Goal: Task Accomplishment & Management: Complete application form

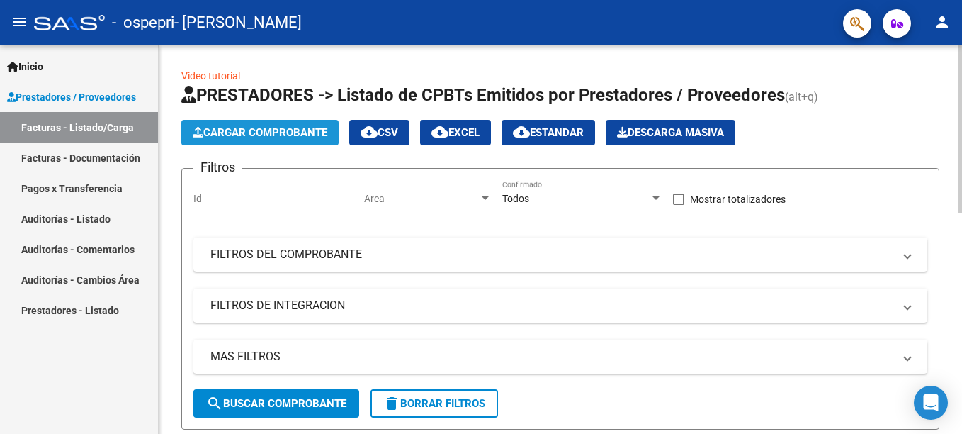
click at [261, 130] on span "Cargar Comprobante" at bounding box center [260, 132] width 135 height 13
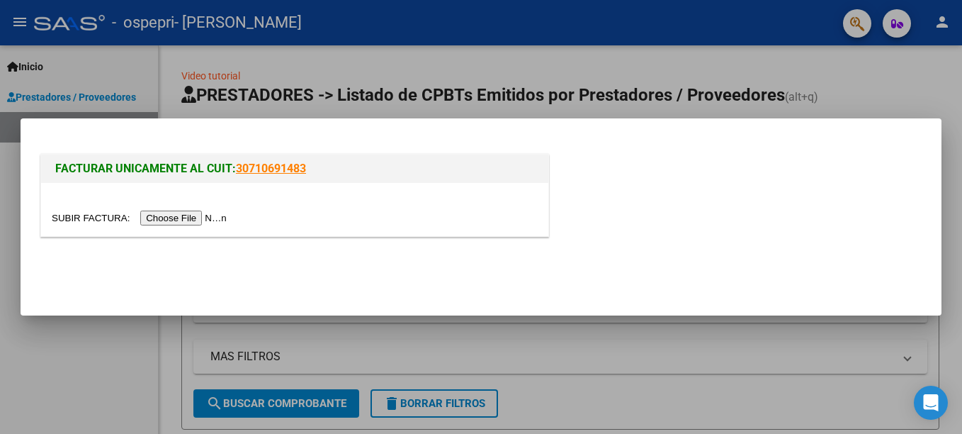
click at [179, 220] on input "file" at bounding box center [141, 217] width 179 height 15
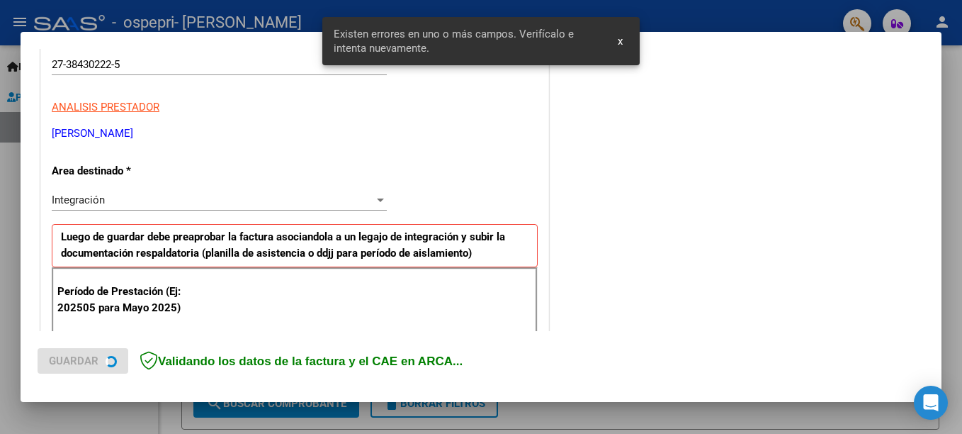
scroll to position [326, 0]
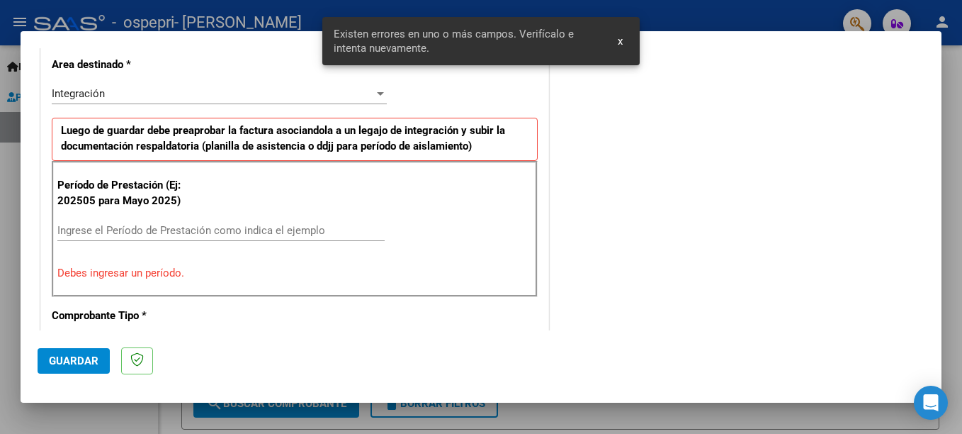
click at [150, 235] on input "Ingrese el Período de Prestación como indica el ejemplo" at bounding box center [220, 230] width 327 height 13
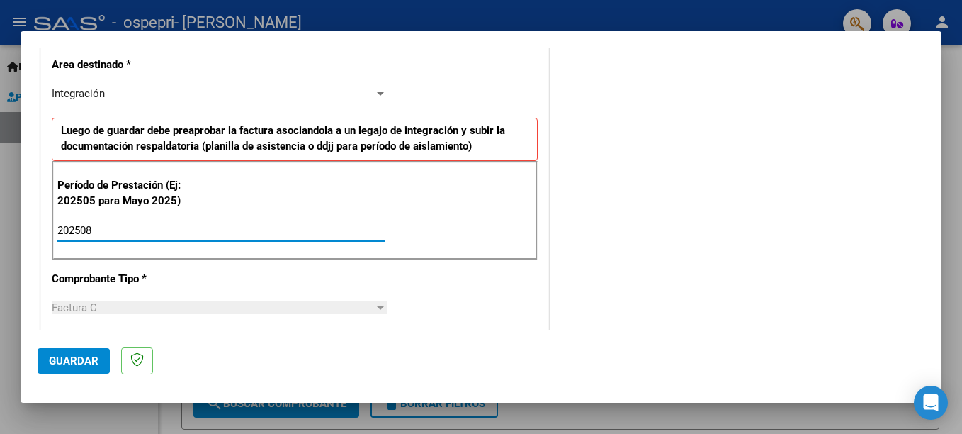
type input "202508"
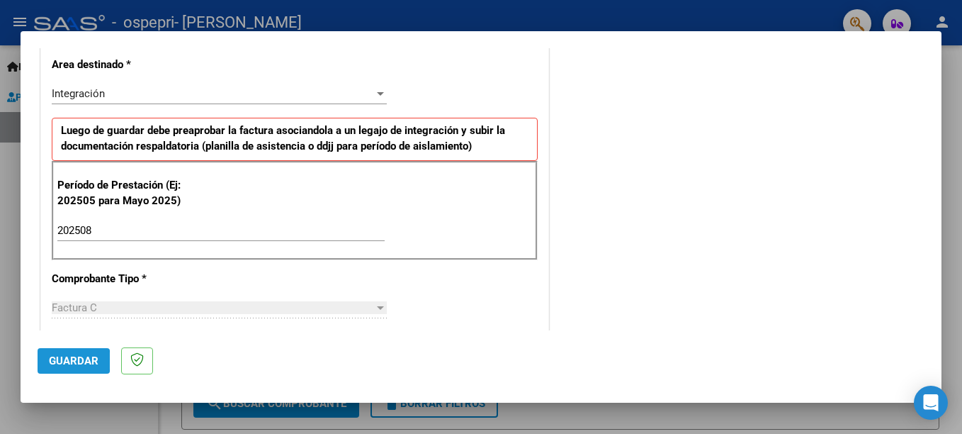
click at [62, 361] on span "Guardar" at bounding box center [74, 360] width 50 height 13
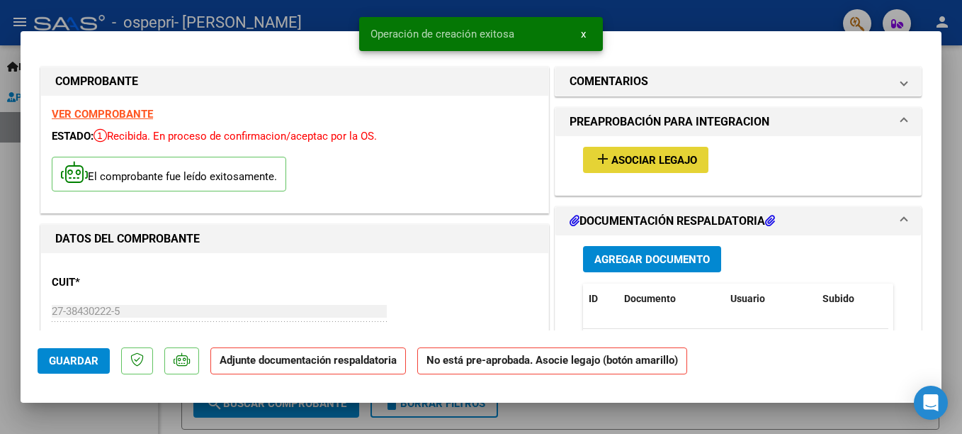
click at [617, 159] on span "Asociar Legajo" at bounding box center [654, 160] width 86 height 13
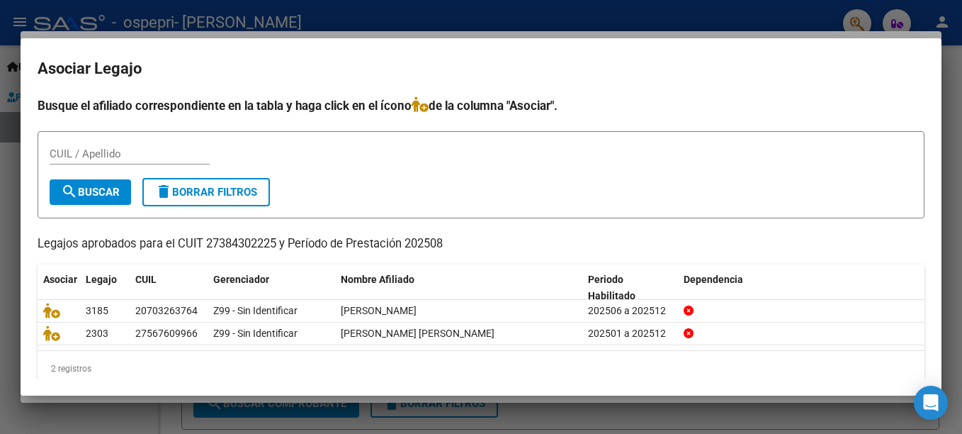
scroll to position [21, 0]
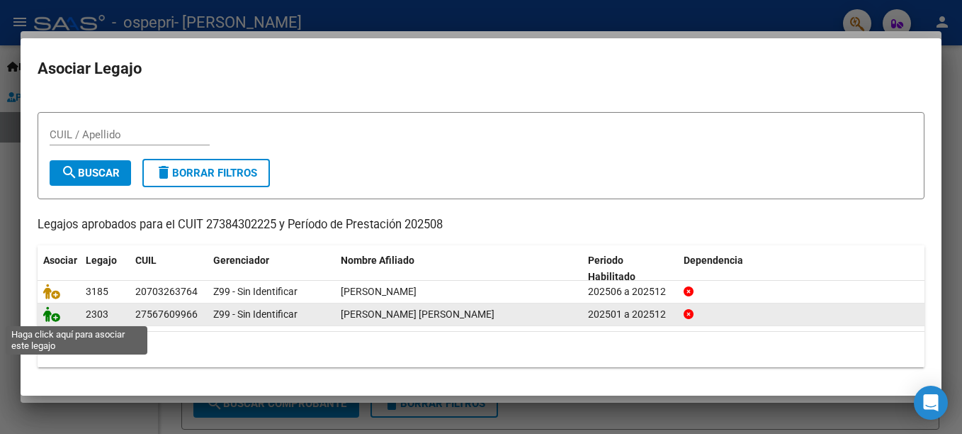
click at [57, 315] on icon at bounding box center [51, 314] width 17 height 16
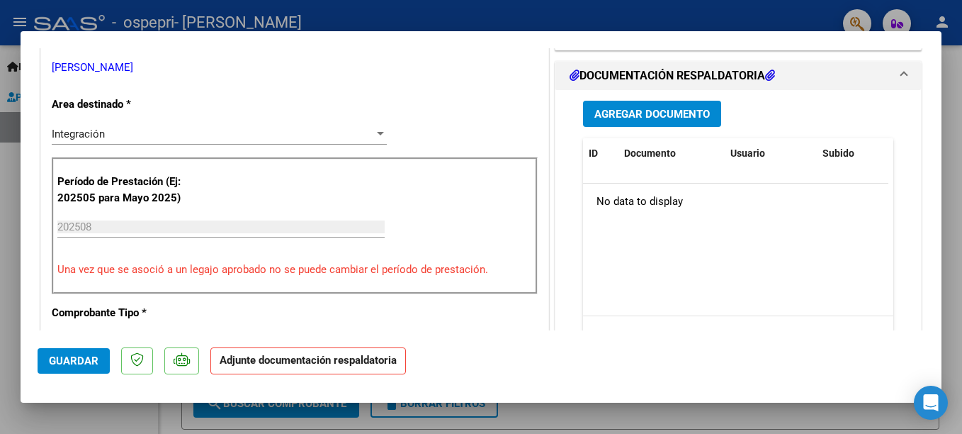
scroll to position [303, 0]
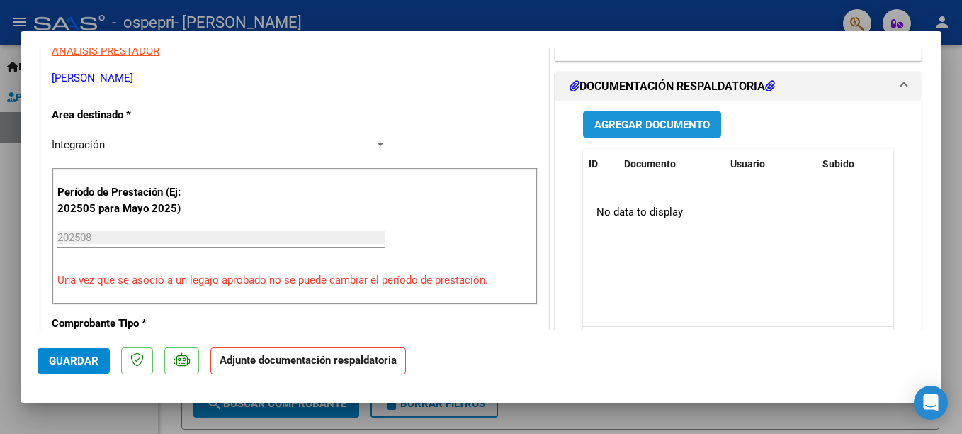
click at [687, 122] on span "Agregar Documento" at bounding box center [651, 124] width 115 height 13
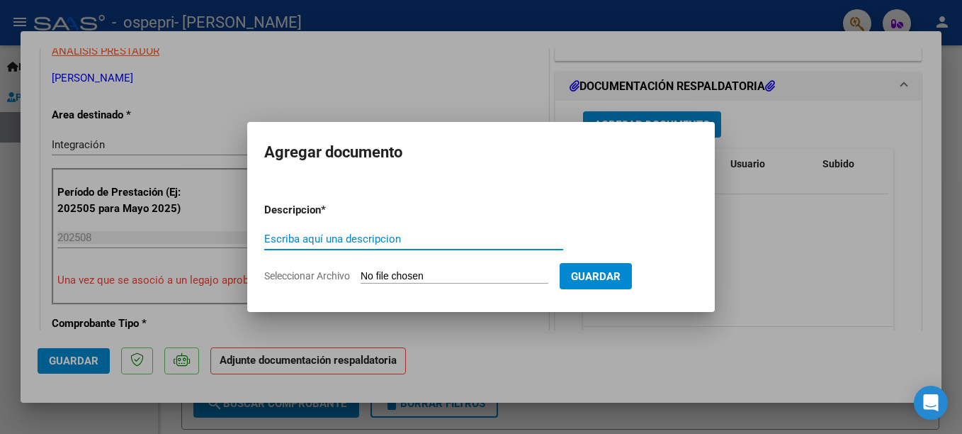
click at [305, 238] on input "Escriba aquí una descripcion" at bounding box center [413, 238] width 299 height 13
type input "ASISTENCIA"
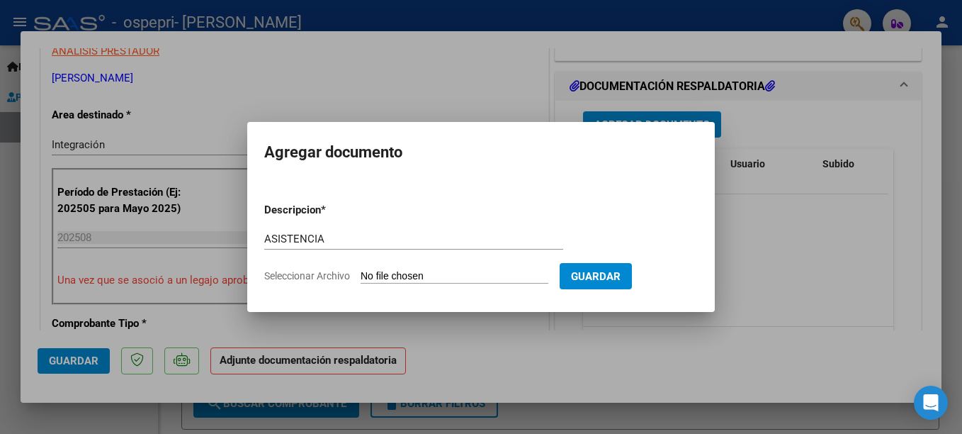
click at [325, 275] on span "Seleccionar Archivo" at bounding box center [307, 275] width 86 height 11
click at [361, 275] on input "Seleccionar Archivo" at bounding box center [455, 276] width 188 height 13
type input "C:\fakepath\Asistencia [PERSON_NAME] 08-25.pdf"
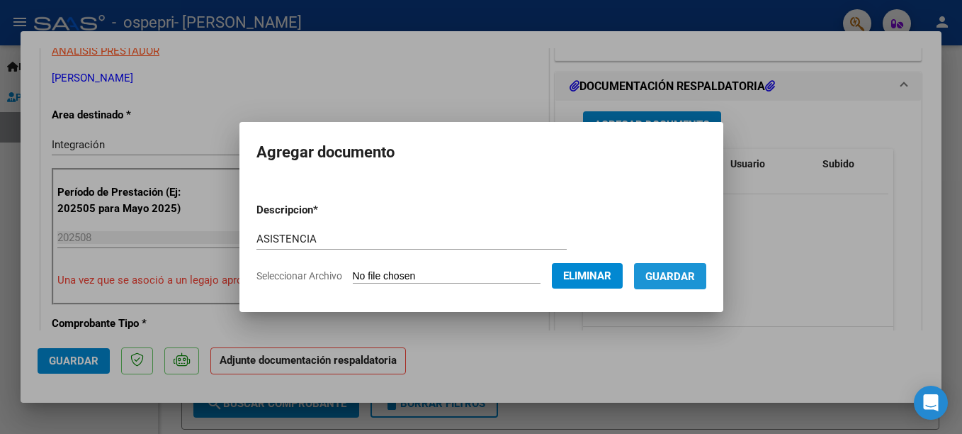
click at [684, 267] on button "Guardar" at bounding box center [670, 276] width 72 height 26
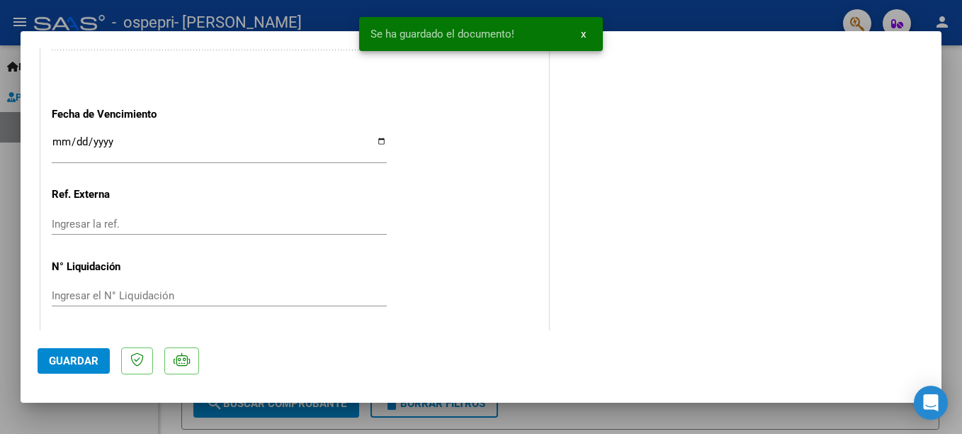
scroll to position [986, 0]
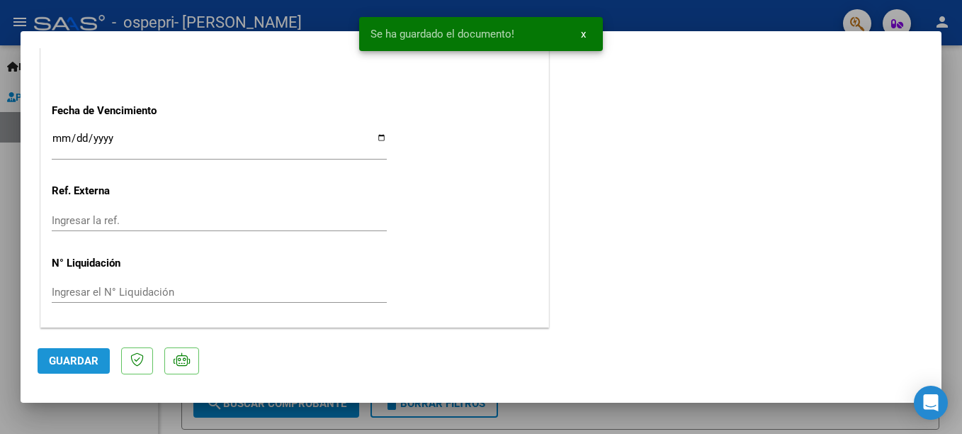
click at [89, 362] on span "Guardar" at bounding box center [74, 360] width 50 height 13
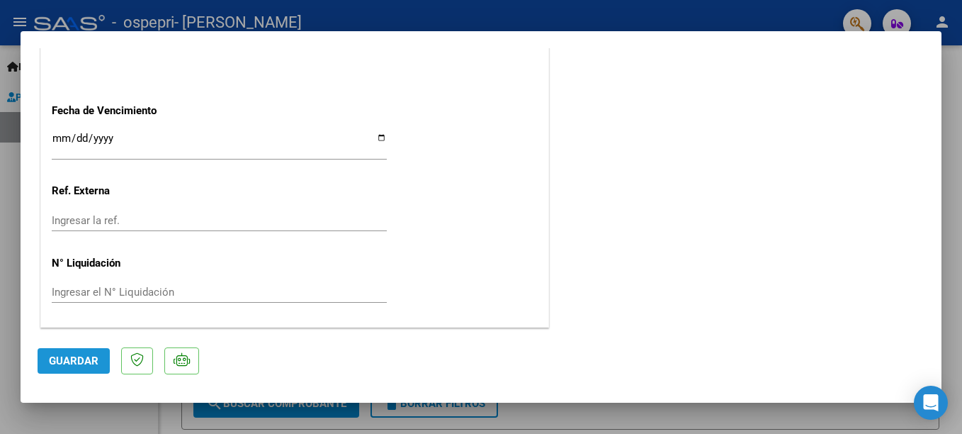
click at [89, 362] on span "Guardar" at bounding box center [74, 360] width 50 height 13
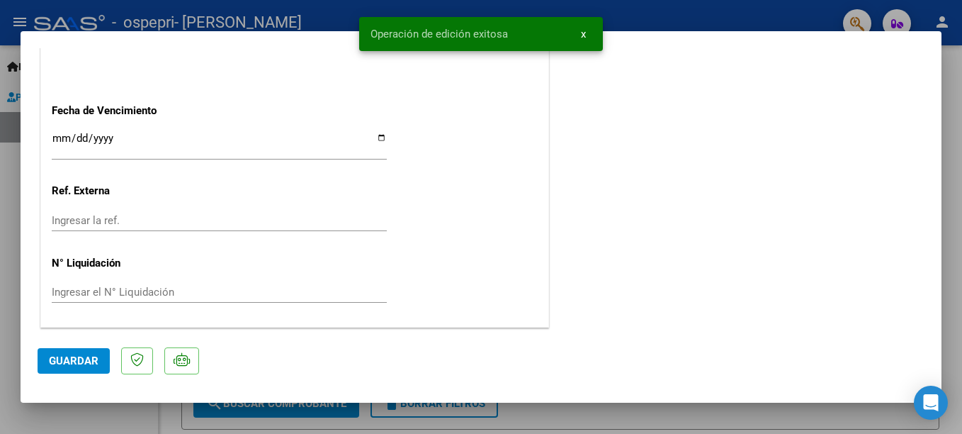
click at [957, 306] on div at bounding box center [481, 217] width 962 height 434
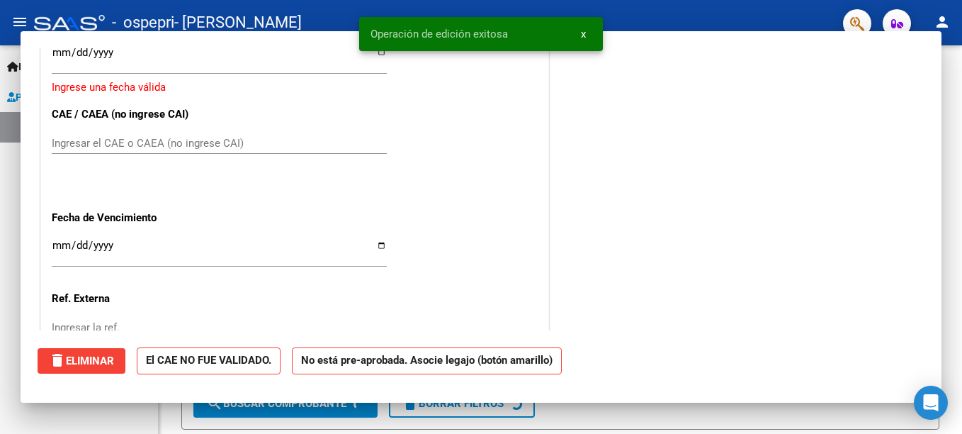
scroll to position [0, 0]
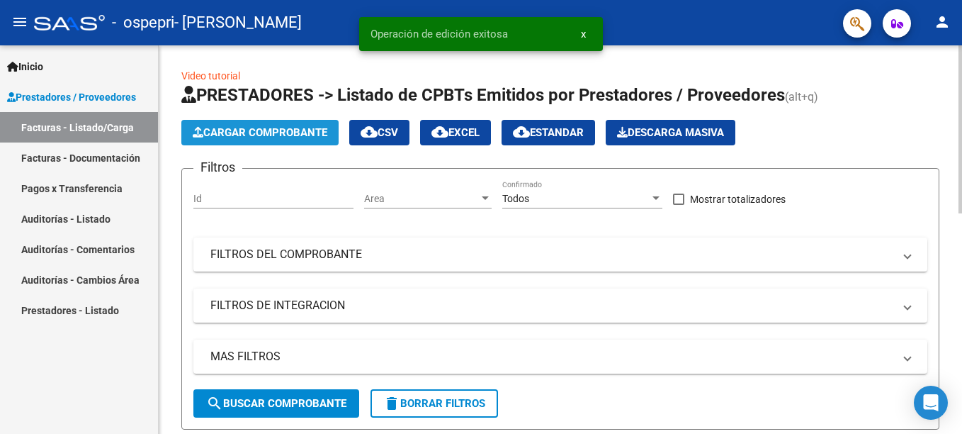
click at [276, 128] on span "Cargar Comprobante" at bounding box center [260, 132] width 135 height 13
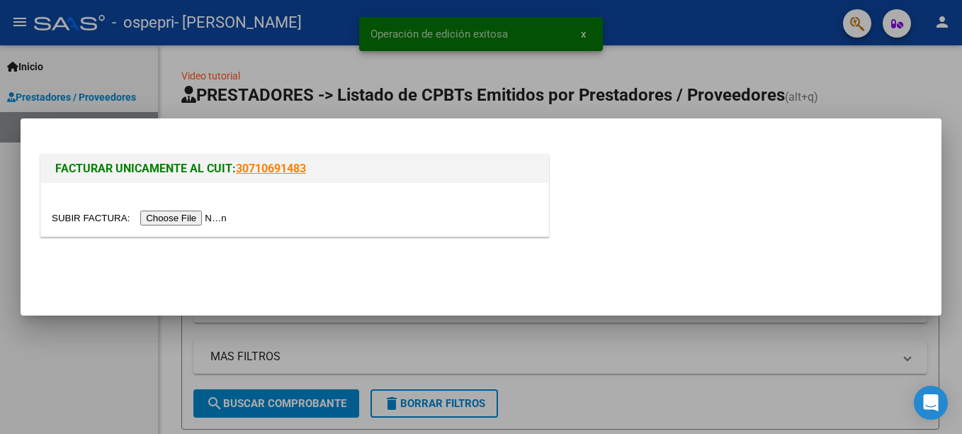
click at [180, 222] on input "file" at bounding box center [141, 217] width 179 height 15
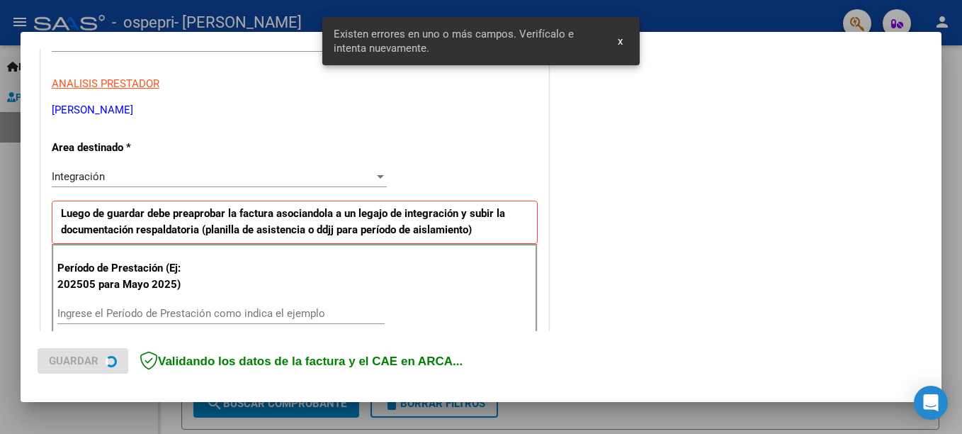
scroll to position [326, 0]
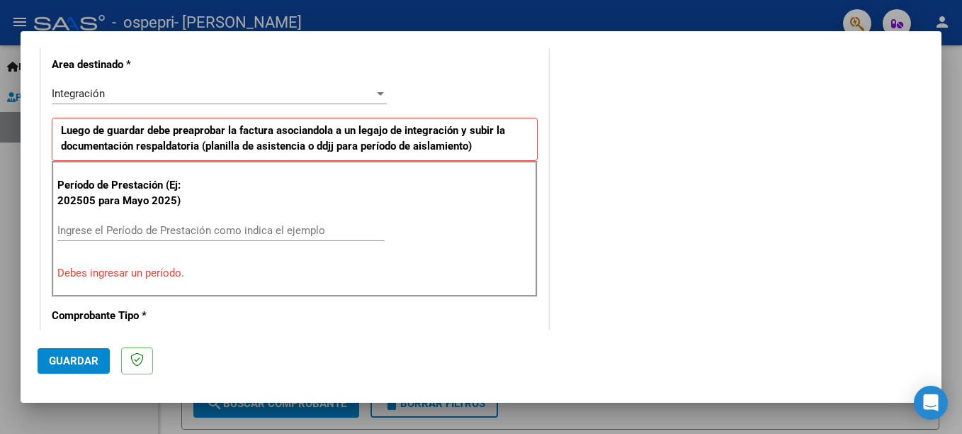
click at [169, 227] on div "Ingrese el Período de Prestación como indica el ejemplo" at bounding box center [220, 230] width 327 height 21
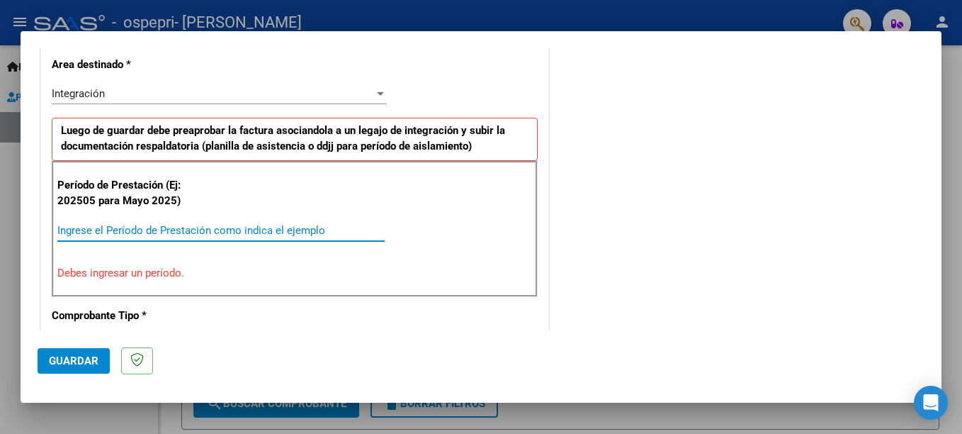
click at [169, 227] on input "Ingrese el Período de Prestación como indica el ejemplo" at bounding box center [220, 230] width 327 height 13
type input "0"
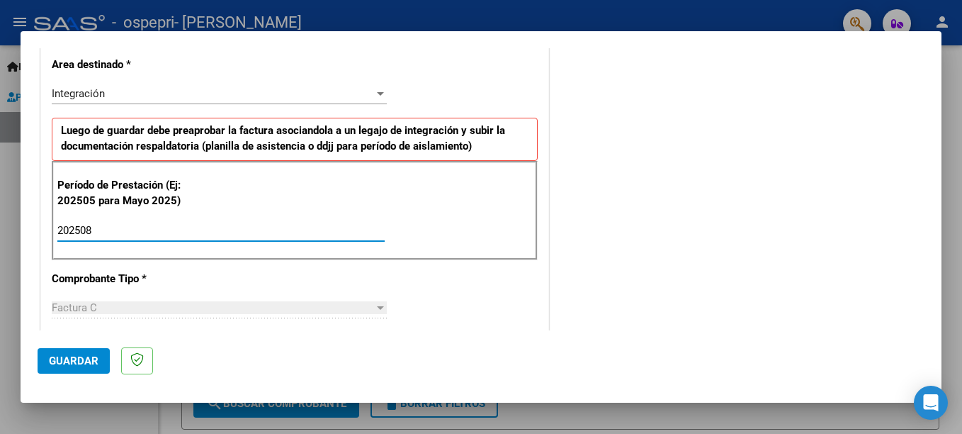
type input "202508"
click at [52, 364] on span "Guardar" at bounding box center [74, 360] width 50 height 13
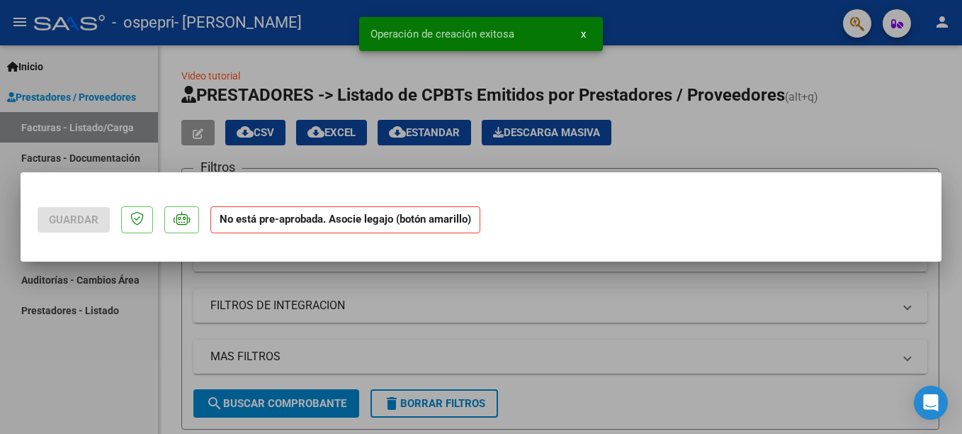
scroll to position [0, 0]
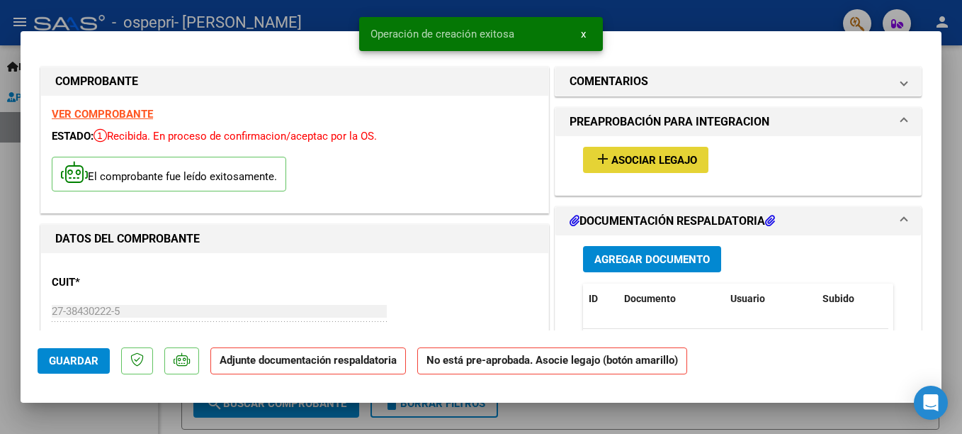
click at [616, 164] on span "Asociar Legajo" at bounding box center [654, 160] width 86 height 13
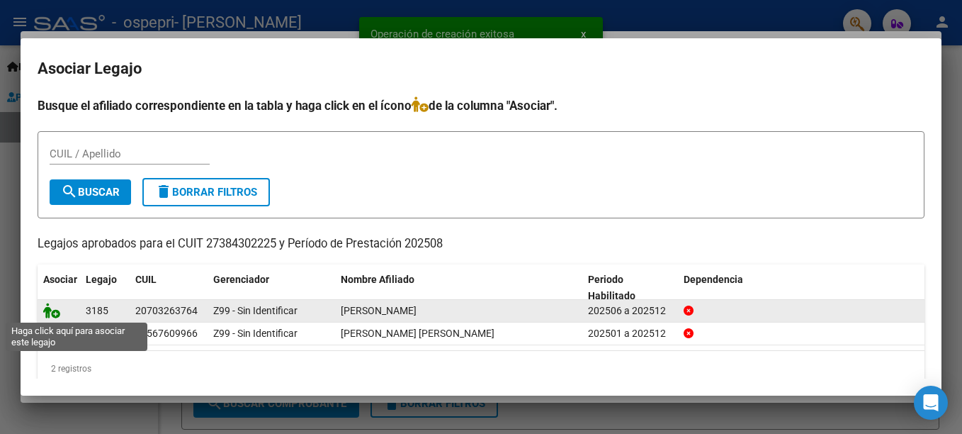
click at [50, 316] on icon at bounding box center [51, 311] width 17 height 16
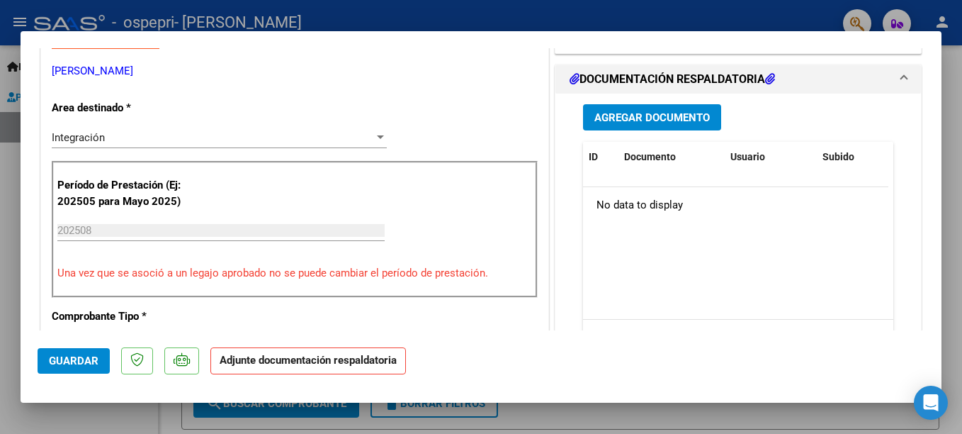
scroll to position [339, 0]
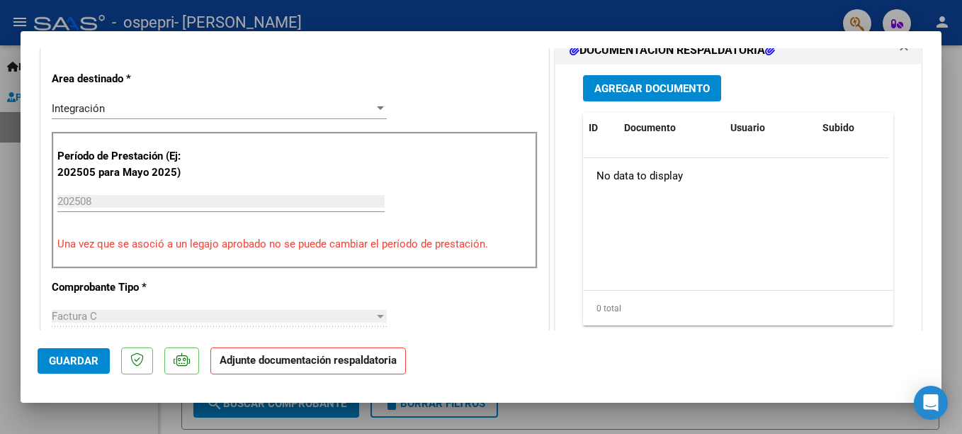
click at [611, 87] on span "Agregar Documento" at bounding box center [651, 88] width 115 height 13
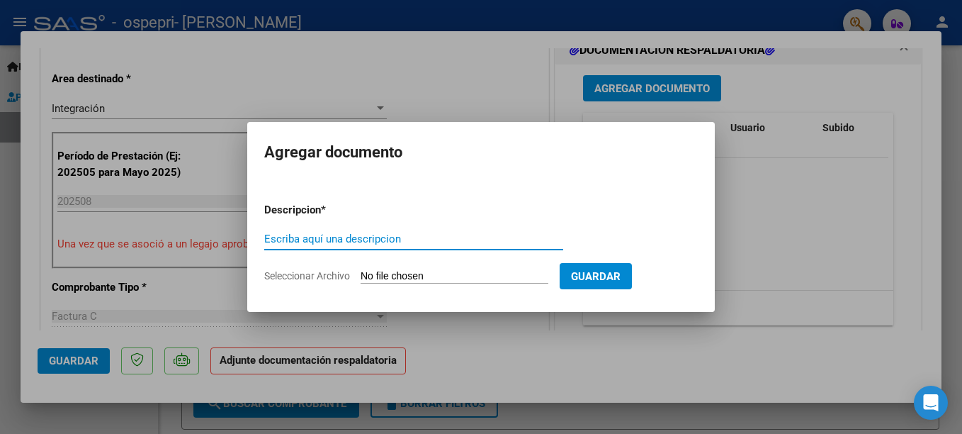
click at [355, 243] on input "Escriba aquí una descripcion" at bounding box center [413, 238] width 299 height 13
type input "ASISTENCIA"
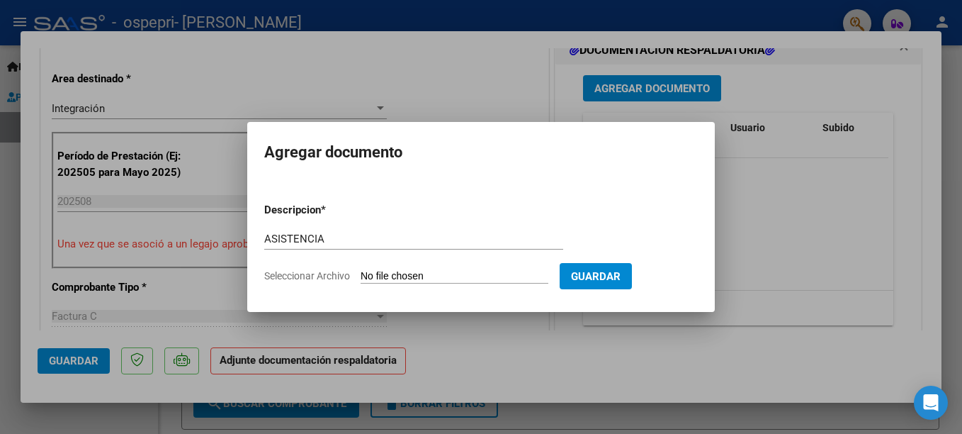
click at [328, 279] on span "Seleccionar Archivo" at bounding box center [307, 275] width 86 height 11
click at [361, 279] on input "Seleccionar Archivo" at bounding box center [455, 276] width 188 height 13
type input "C:\fakepath\Asistencia 08-25 [PERSON_NAME].pdf"
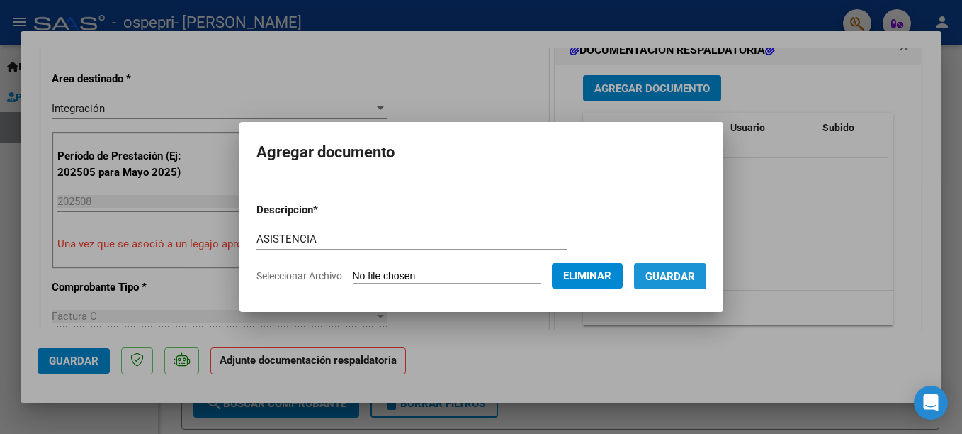
click at [679, 271] on span "Guardar" at bounding box center [671, 276] width 50 height 13
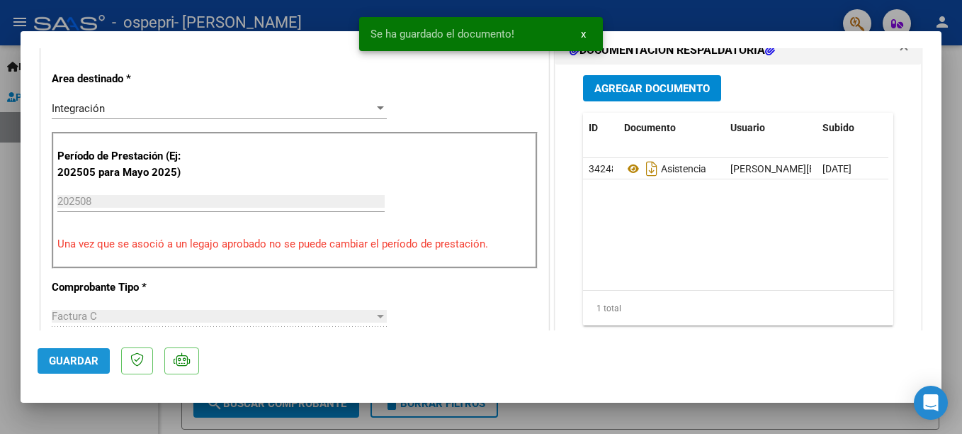
click at [74, 364] on span "Guardar" at bounding box center [74, 360] width 50 height 13
click at [956, 244] on div at bounding box center [481, 217] width 962 height 434
type input "$ 0,00"
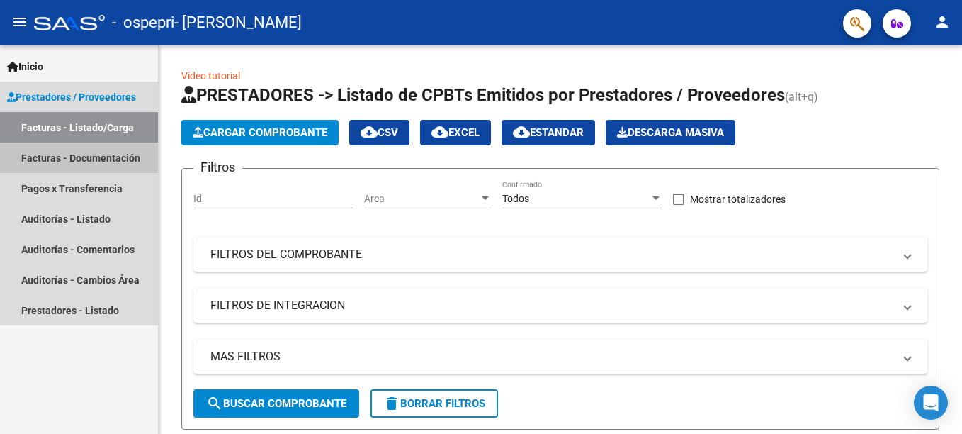
click at [81, 145] on link "Facturas - Documentación" at bounding box center [79, 157] width 158 height 30
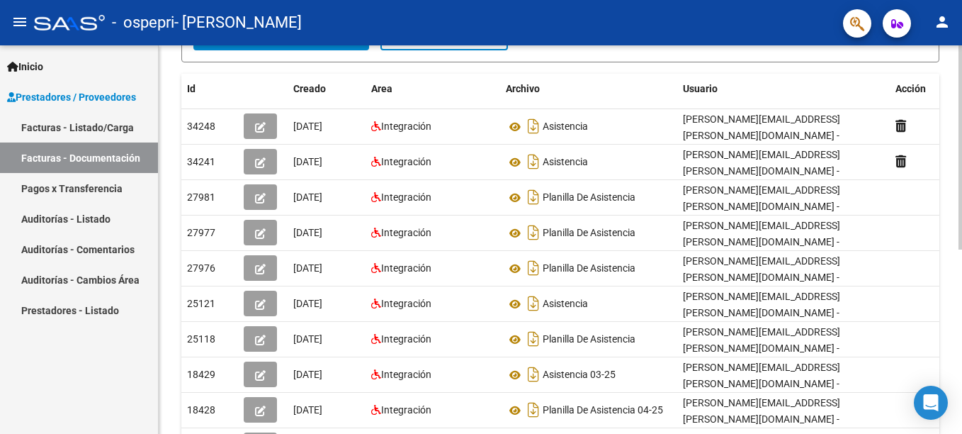
scroll to position [351, 0]
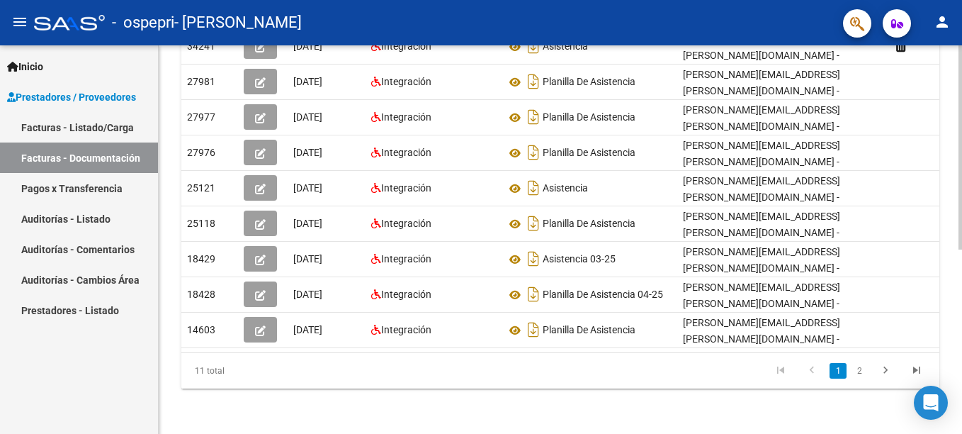
click at [952, 433] on html "menu - ospepri - [PERSON_NAME] person Inicio Instructivos Contacto OS Prestador…" at bounding box center [481, 217] width 962 height 434
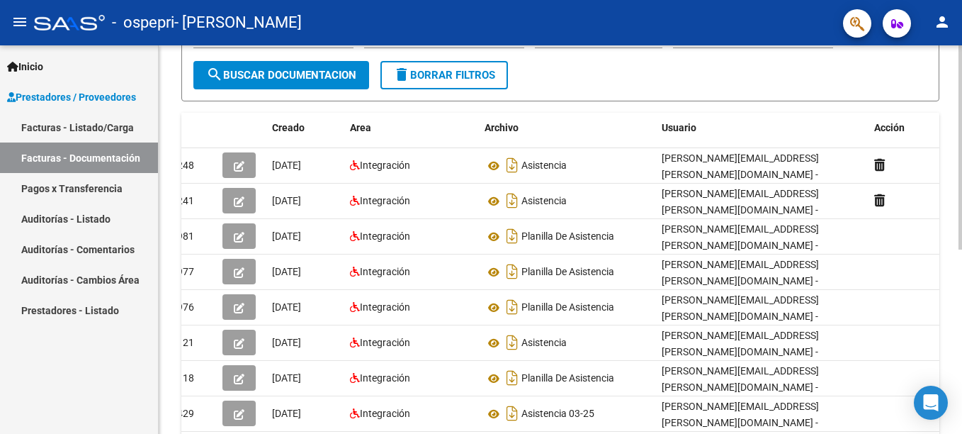
scroll to position [179, 0]
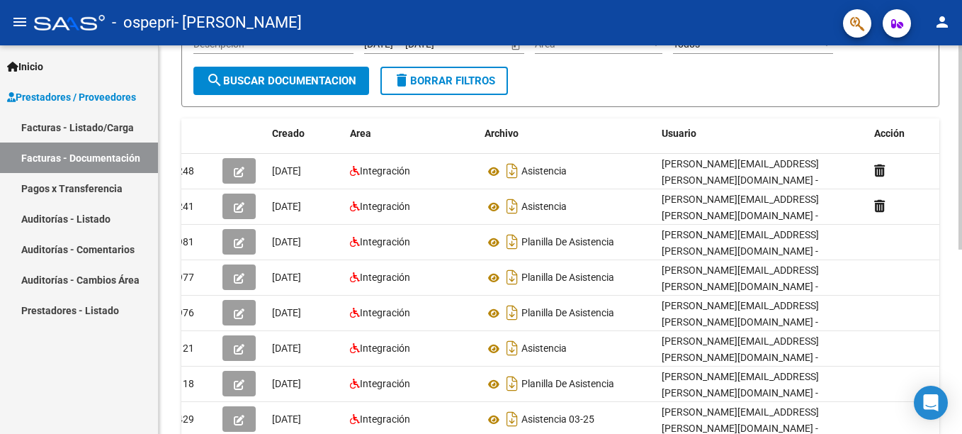
click at [954, 239] on div "PRESTADORES -> Comprobantes - Documentación Respaldatoria cloud_download Export…" at bounding box center [562, 230] width 807 height 728
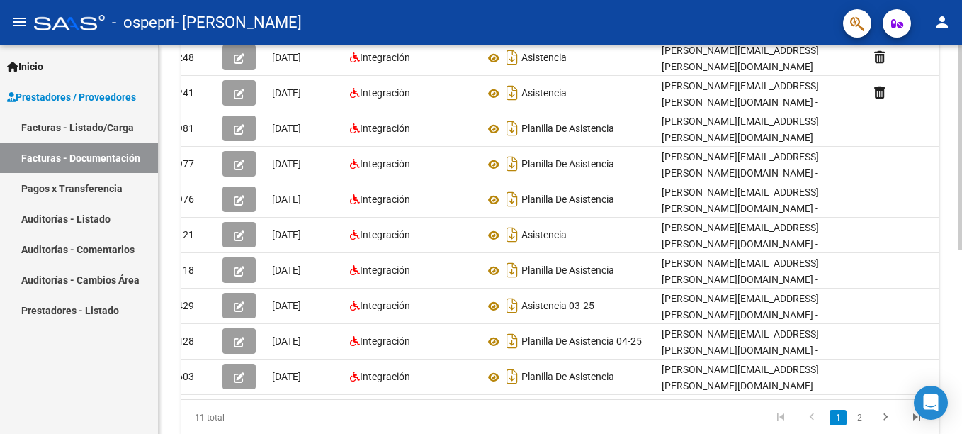
scroll to position [351, 0]
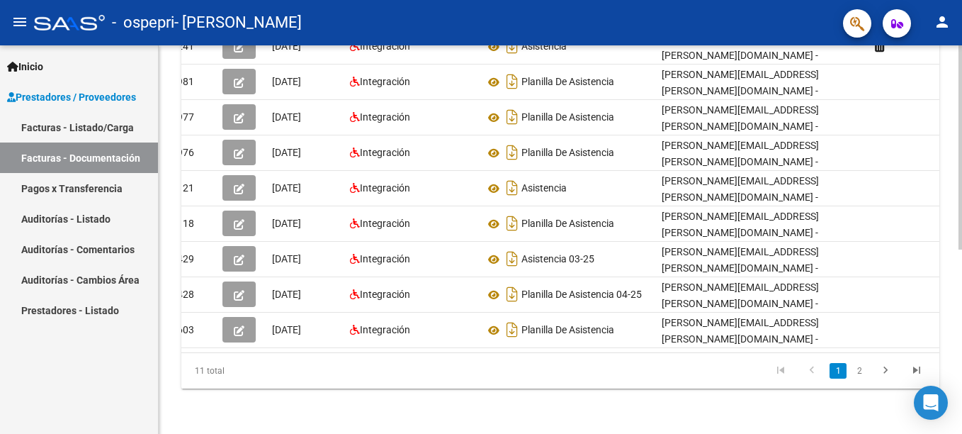
click at [954, 317] on div "PRESTADORES -> Comprobantes - Documentación Respaldatoria cloud_download Export…" at bounding box center [562, 70] width 807 height 728
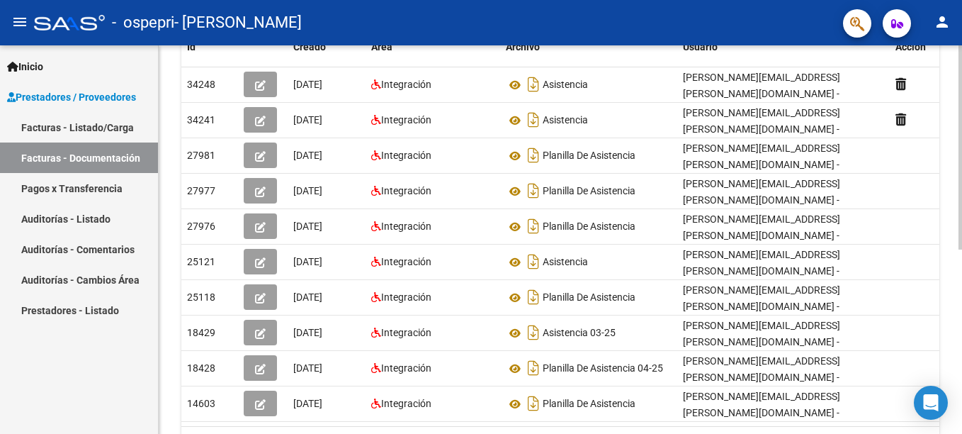
scroll to position [235, 0]
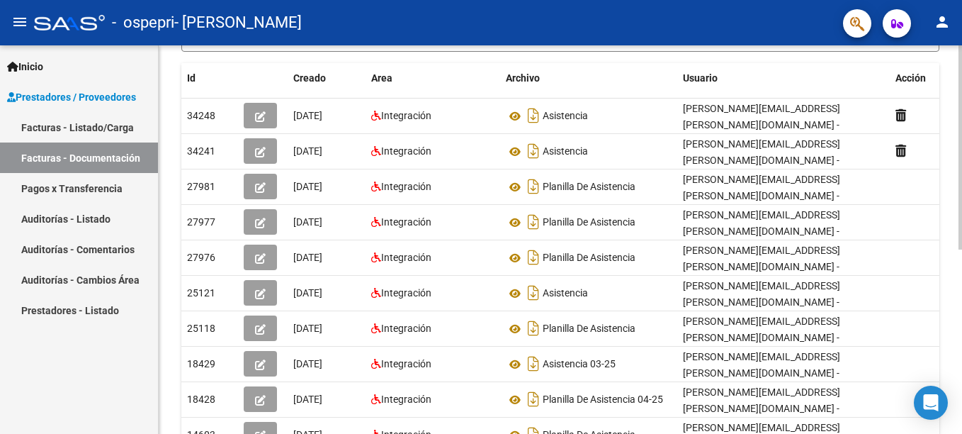
click at [962, 244] on html "menu - ospepri - [PERSON_NAME] person Inicio Instructivos Contacto OS Prestador…" at bounding box center [481, 217] width 962 height 434
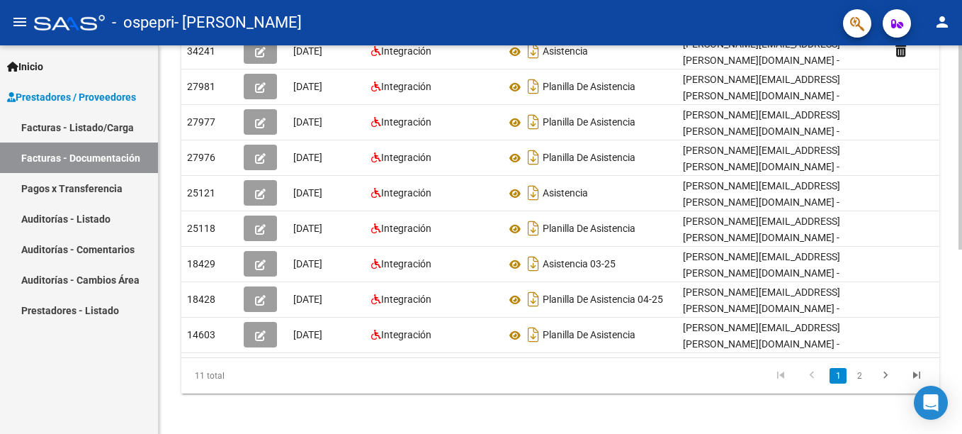
scroll to position [351, 0]
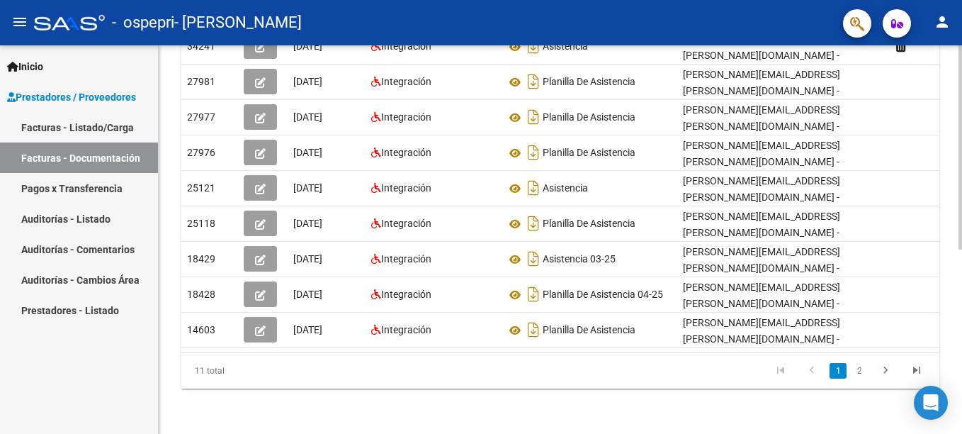
click at [962, 262] on div at bounding box center [961, 332] width 4 height 204
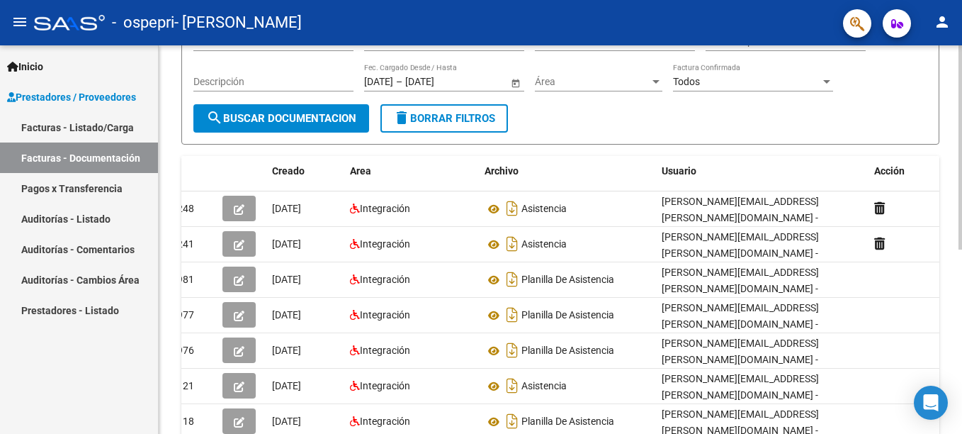
scroll to position [121, 0]
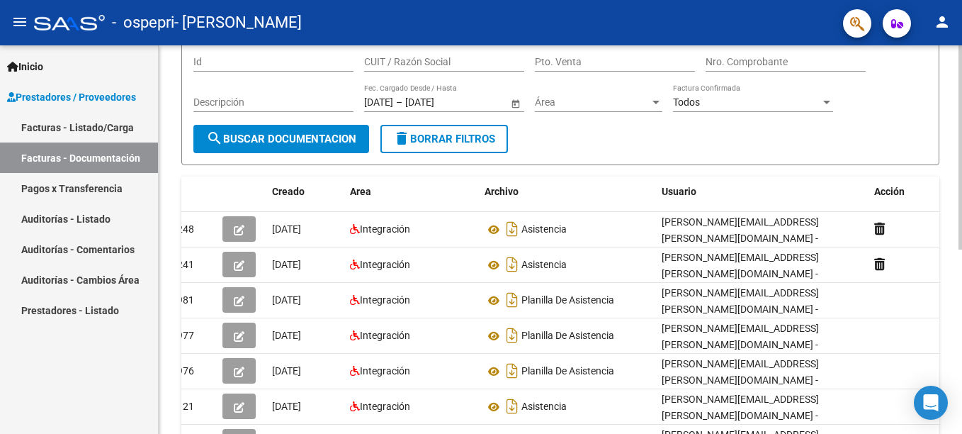
click at [962, 191] on html "menu - ospepri - [PERSON_NAME] person Inicio Instructivos Contacto OS Prestador…" at bounding box center [481, 217] width 962 height 434
click at [114, 132] on link "Facturas - Listado/Carga" at bounding box center [79, 127] width 158 height 30
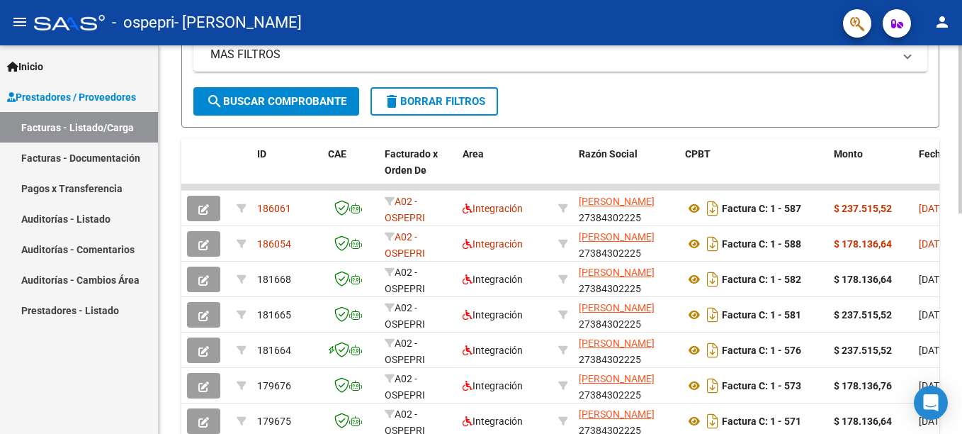
scroll to position [328, 0]
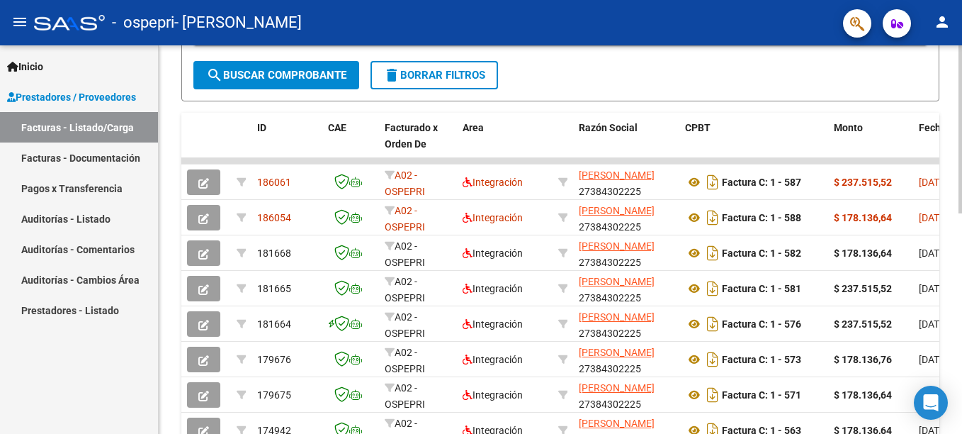
click at [959, 330] on div at bounding box center [961, 275] width 4 height 168
